Goal: Task Accomplishment & Management: Use online tool/utility

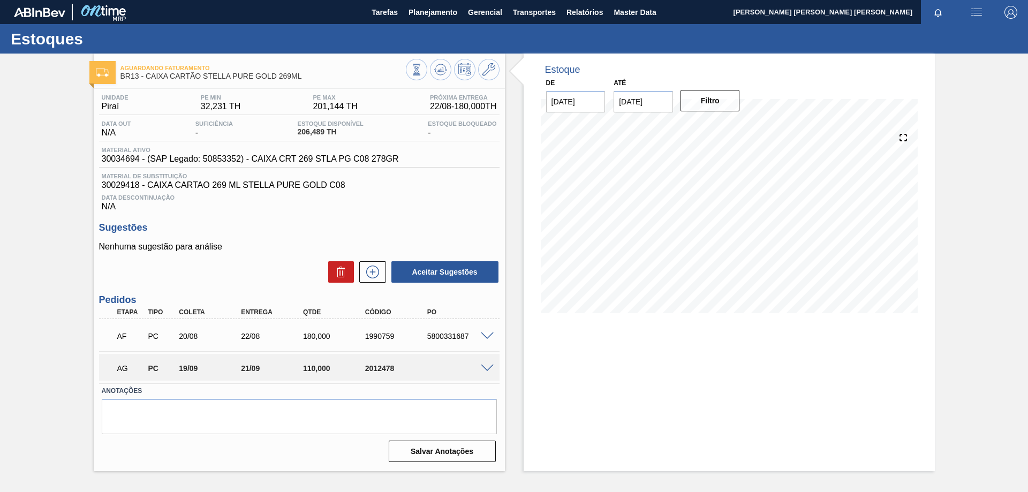
click at [489, 372] on div "AG PC 19/09 21/09 110,000 2012478" at bounding box center [299, 367] width 401 height 27
click at [488, 368] on span at bounding box center [487, 369] width 13 height 8
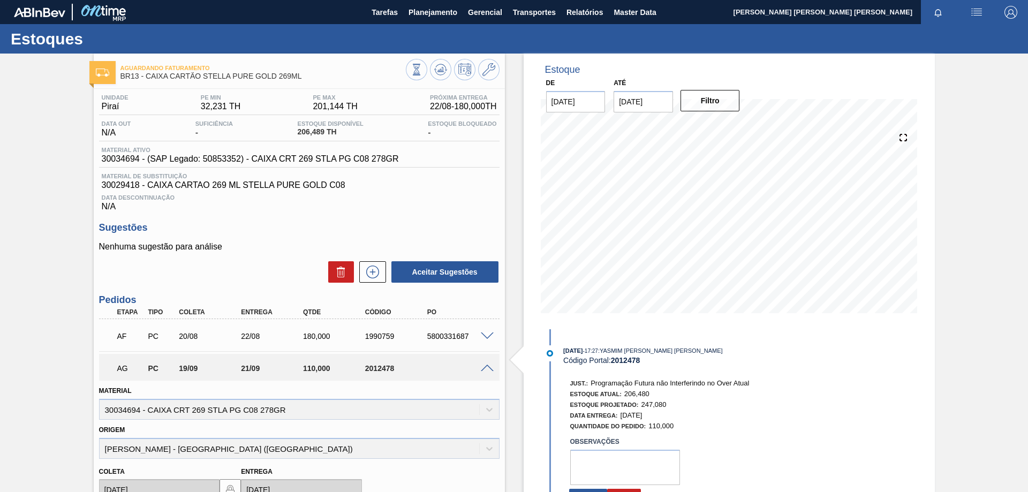
scroll to position [107, 0]
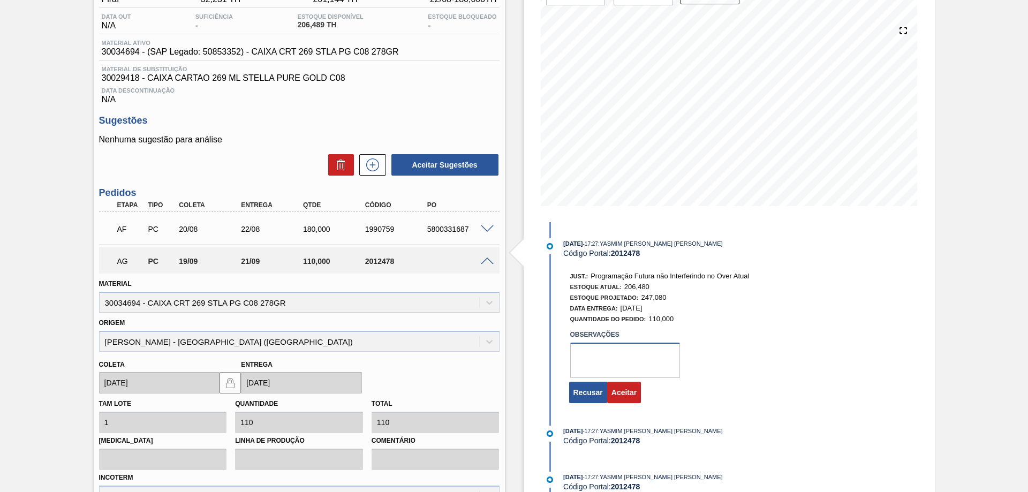
click at [631, 363] on textarea at bounding box center [625, 360] width 110 height 35
type textarea "Inno Beer, sem PE ajustada"
click at [629, 395] on button "Aceitar" at bounding box center [624, 392] width 34 height 21
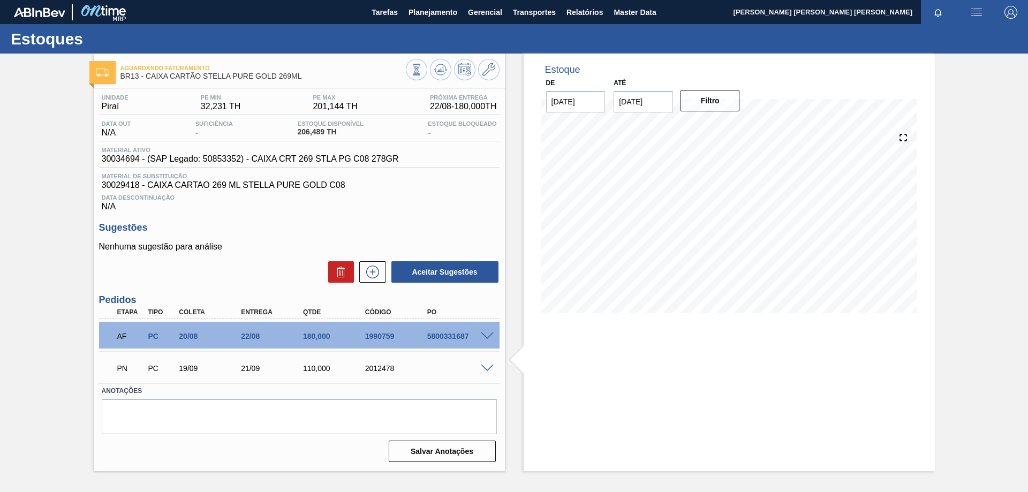
scroll to position [0, 0]
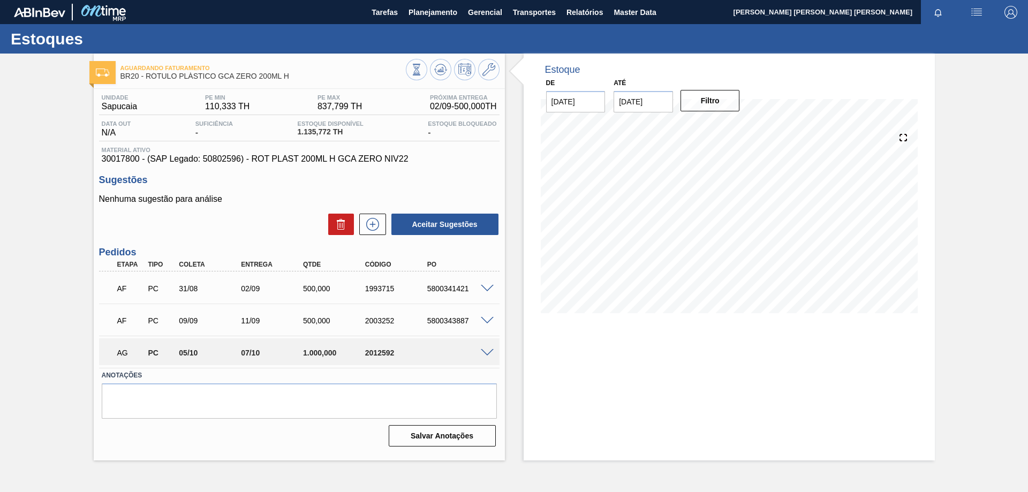
click at [489, 351] on span at bounding box center [487, 353] width 13 height 8
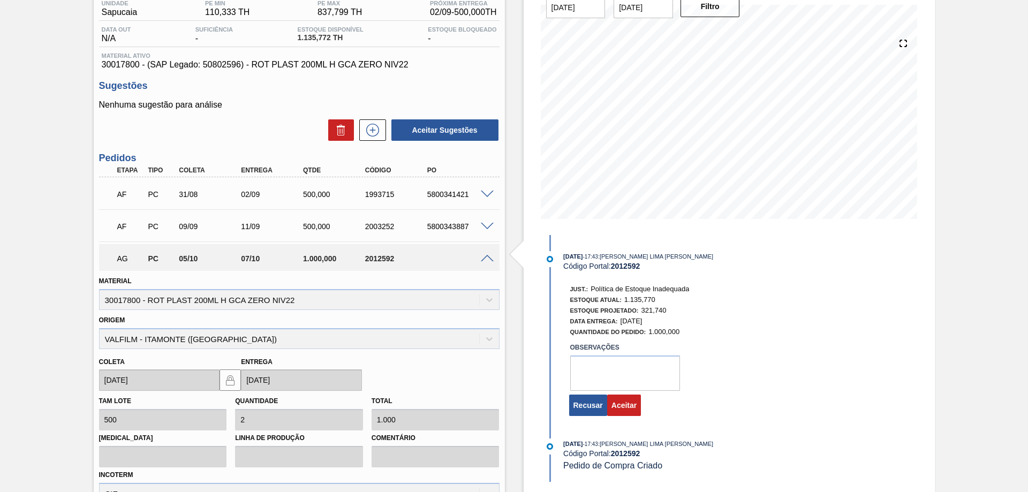
scroll to position [107, 0]
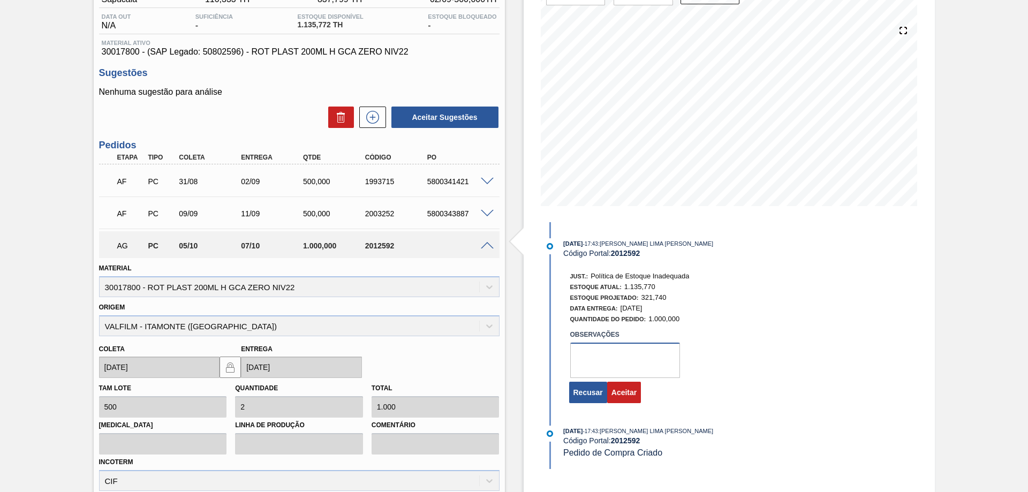
click at [637, 358] on textarea at bounding box center [625, 360] width 110 height 35
type textarea "PE Incorreta"
click at [615, 393] on button "Aceitar" at bounding box center [624, 392] width 34 height 21
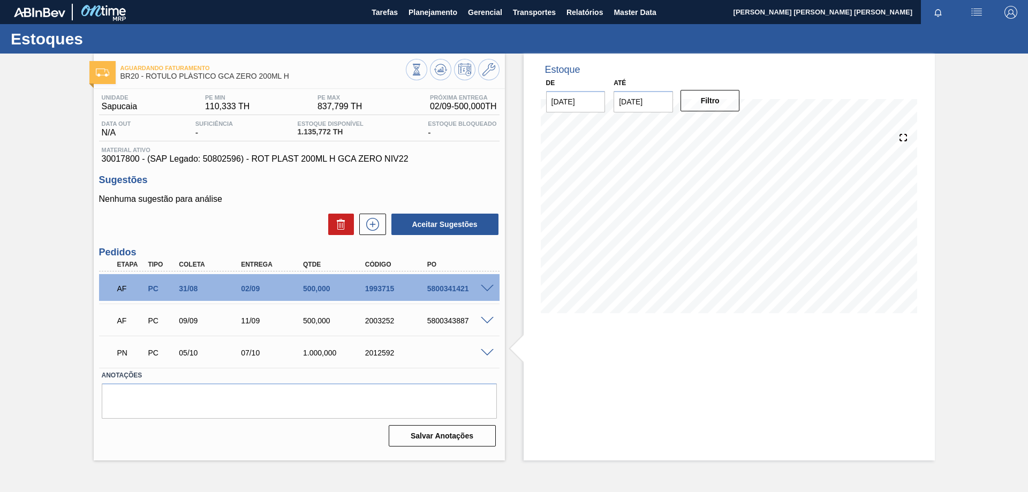
scroll to position [0, 0]
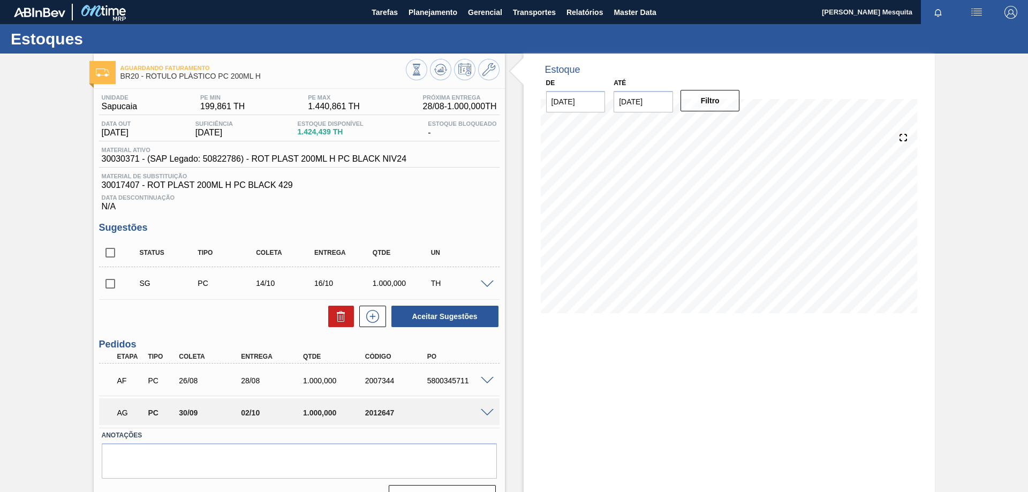
click at [483, 408] on div at bounding box center [488, 412] width 21 height 8
click at [485, 411] on span at bounding box center [487, 413] width 13 height 8
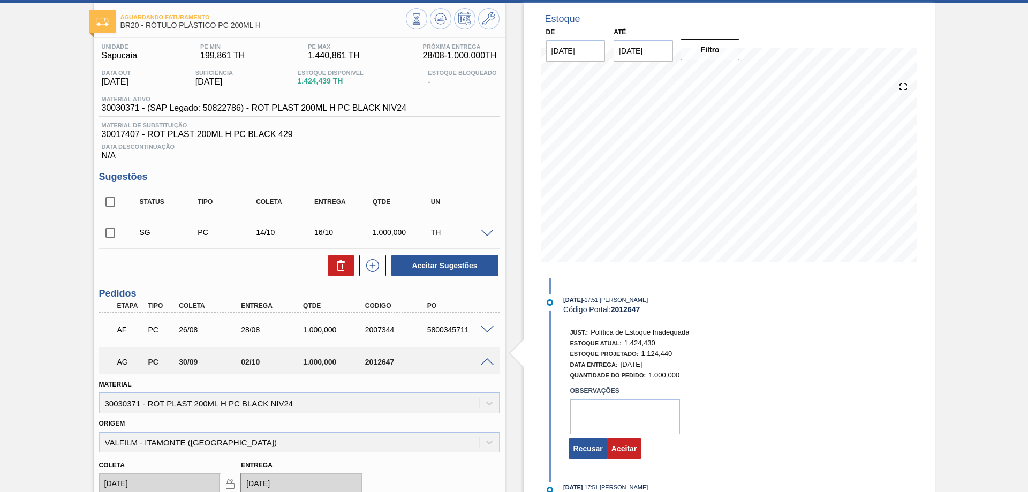
scroll to position [107, 0]
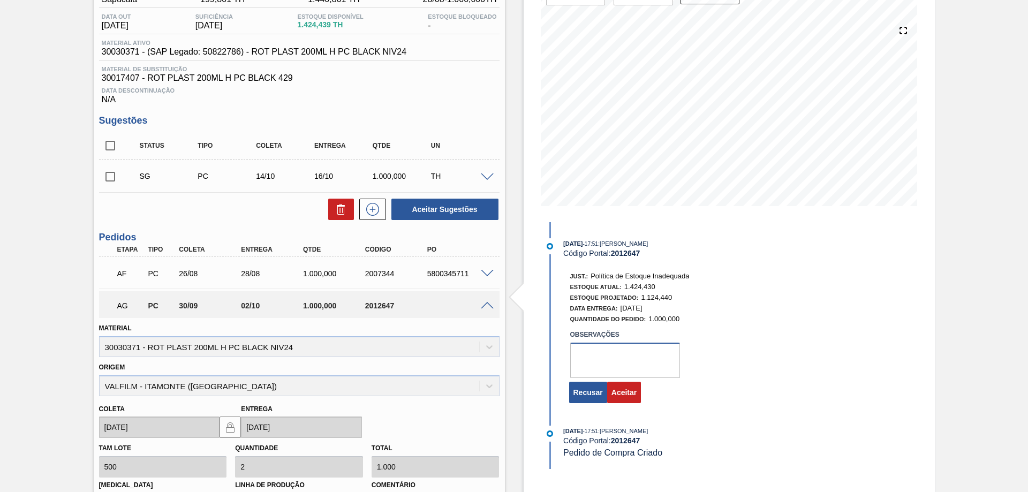
click at [615, 355] on textarea at bounding box center [625, 360] width 110 height 35
type textarea "PE Incorreta"
click at [629, 388] on button "Aceitar" at bounding box center [624, 392] width 34 height 21
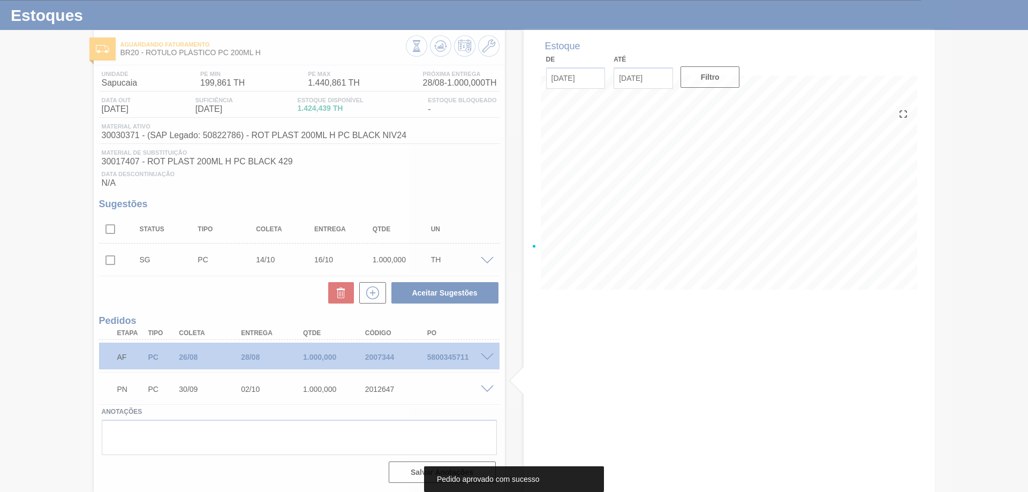
scroll to position [24, 0]
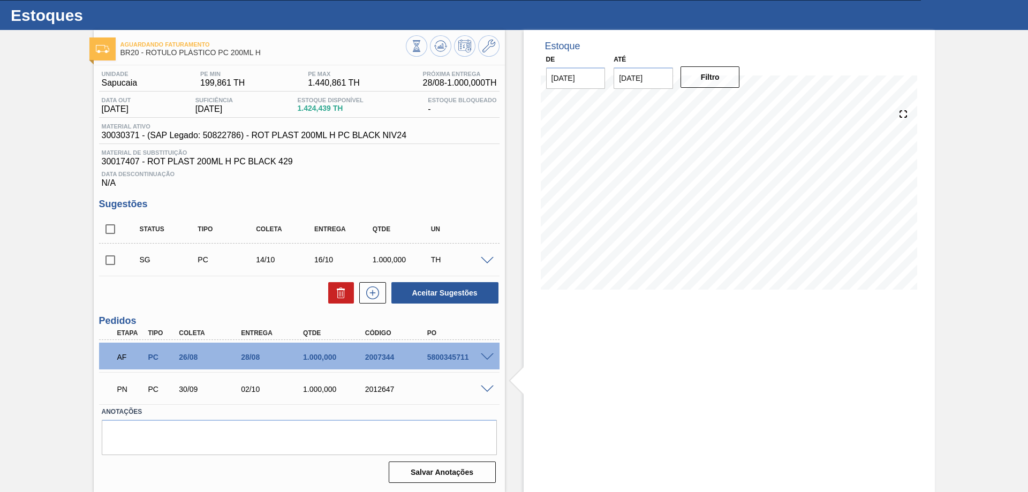
click at [482, 393] on div "PN PC 30/09 02/10 1.000,000 2012647" at bounding box center [299, 388] width 401 height 27
click at [486, 388] on span at bounding box center [487, 390] width 13 height 8
